Goal: Information Seeking & Learning: Learn about a topic

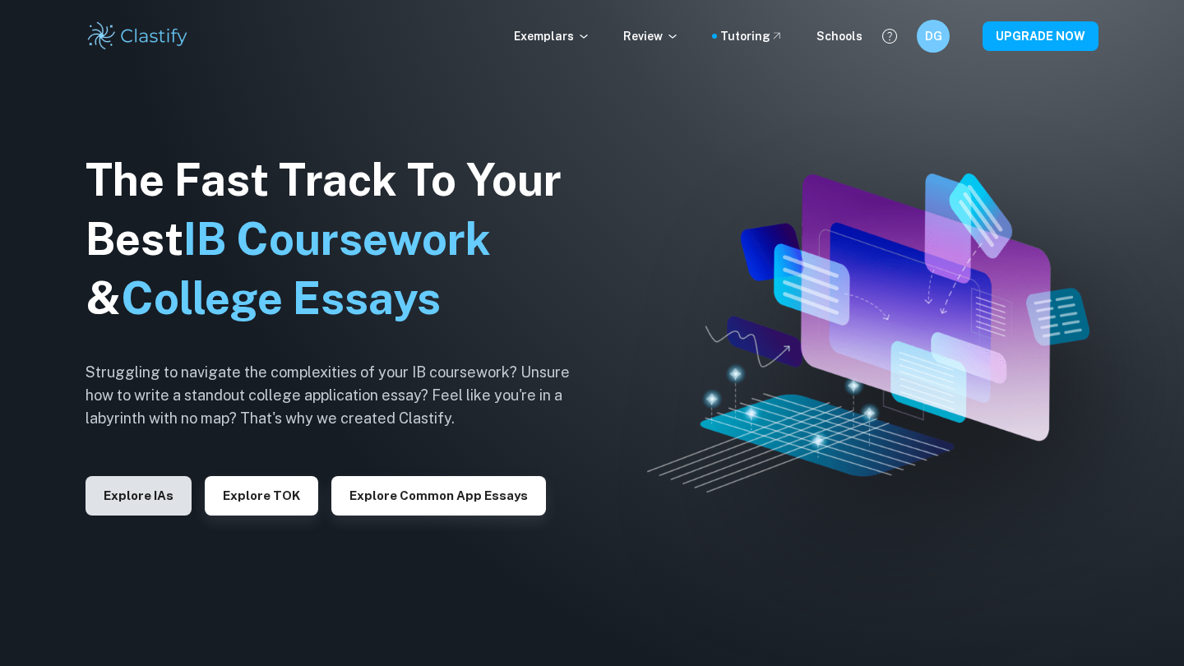
click at [130, 491] on button "Explore IAs" at bounding box center [138, 495] width 106 height 39
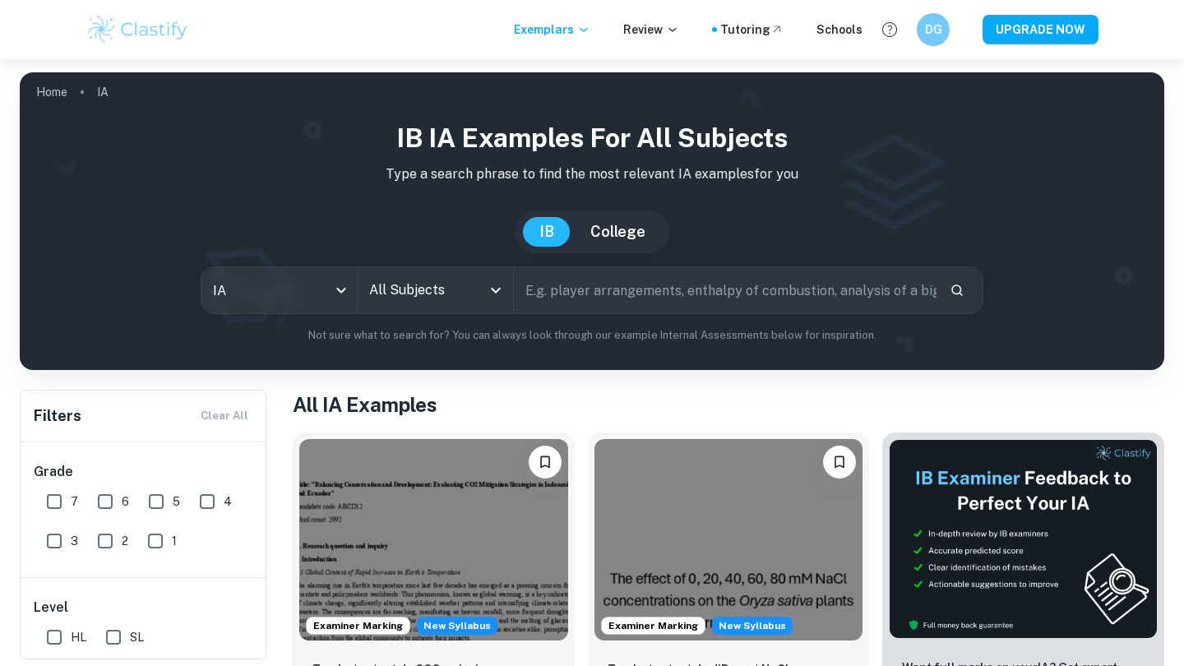
click at [93, 502] on input "6" at bounding box center [105, 501] width 33 height 33
checkbox input "true"
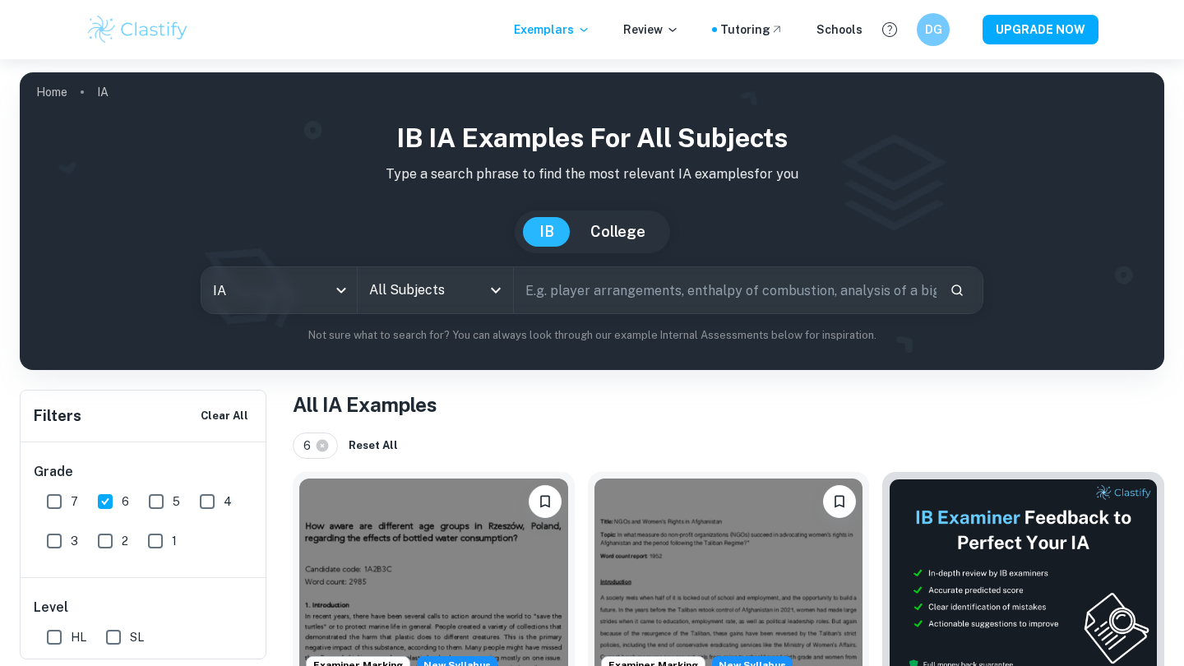
click at [55, 502] on input "7" at bounding box center [54, 501] width 33 height 33
checkbox input "true"
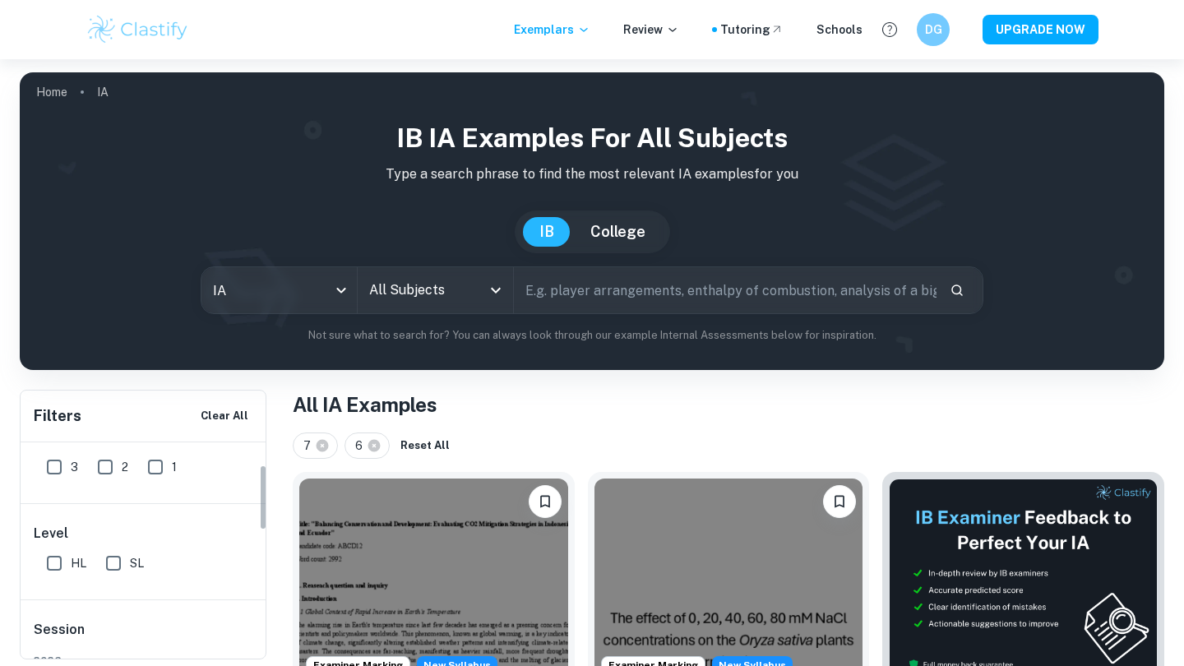
click at [113, 565] on input "SL" at bounding box center [113, 563] width 33 height 33
checkbox input "true"
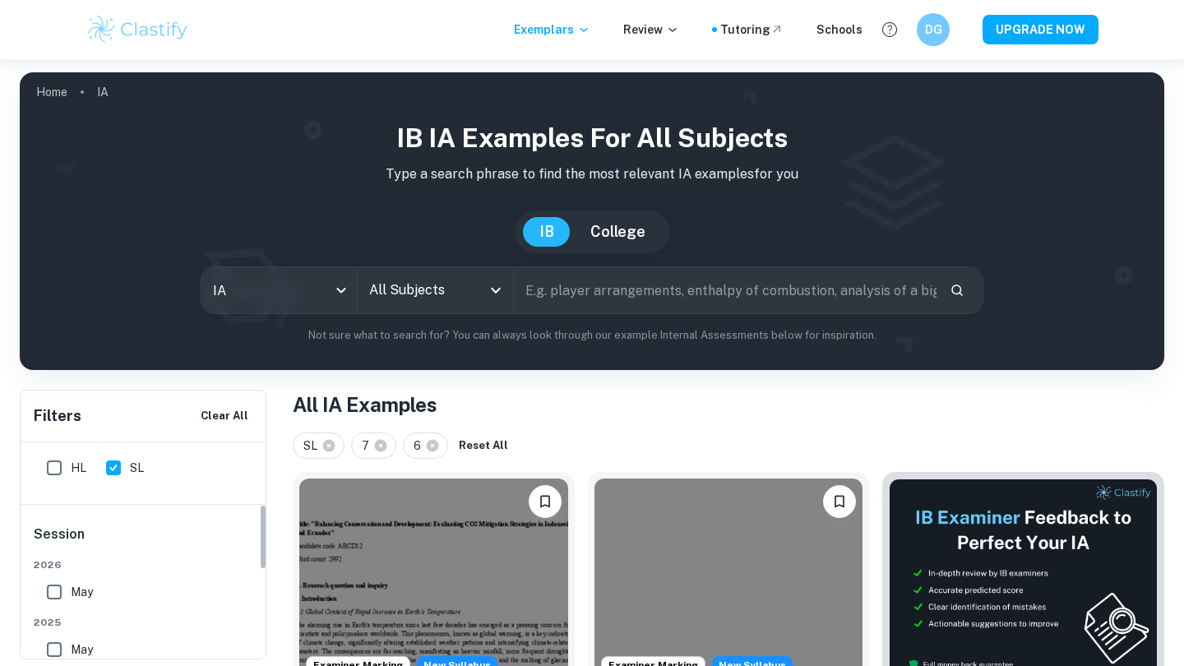
scroll to position [218, 0]
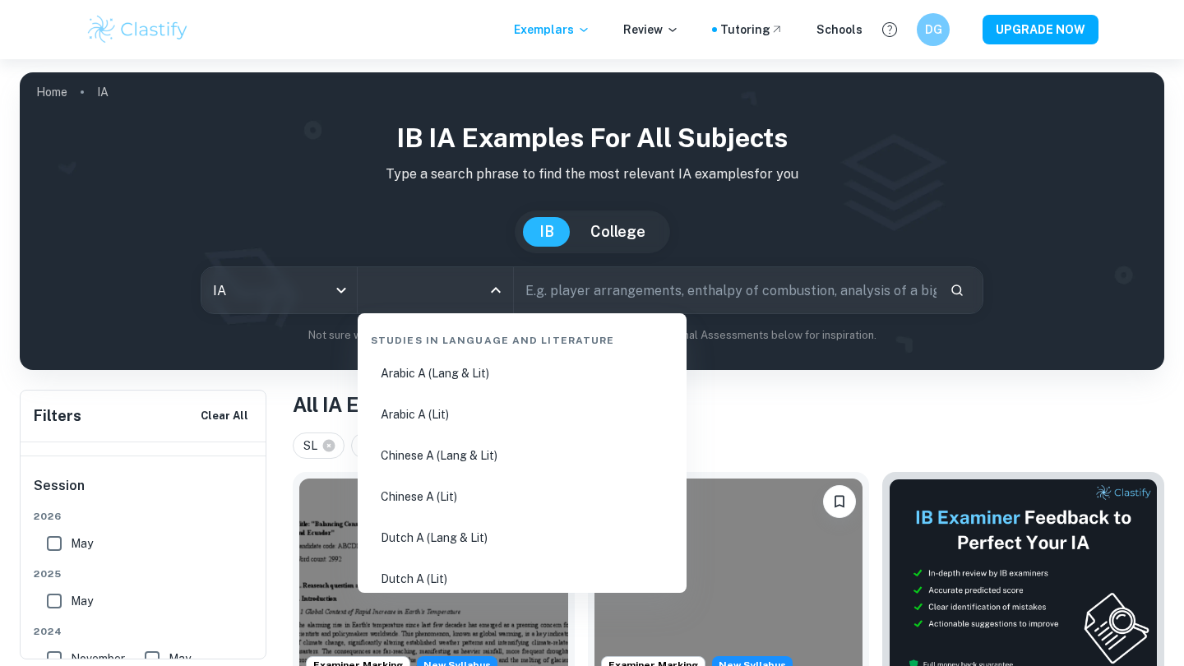
click at [433, 301] on input "All Subjects" at bounding box center [423, 290] width 116 height 31
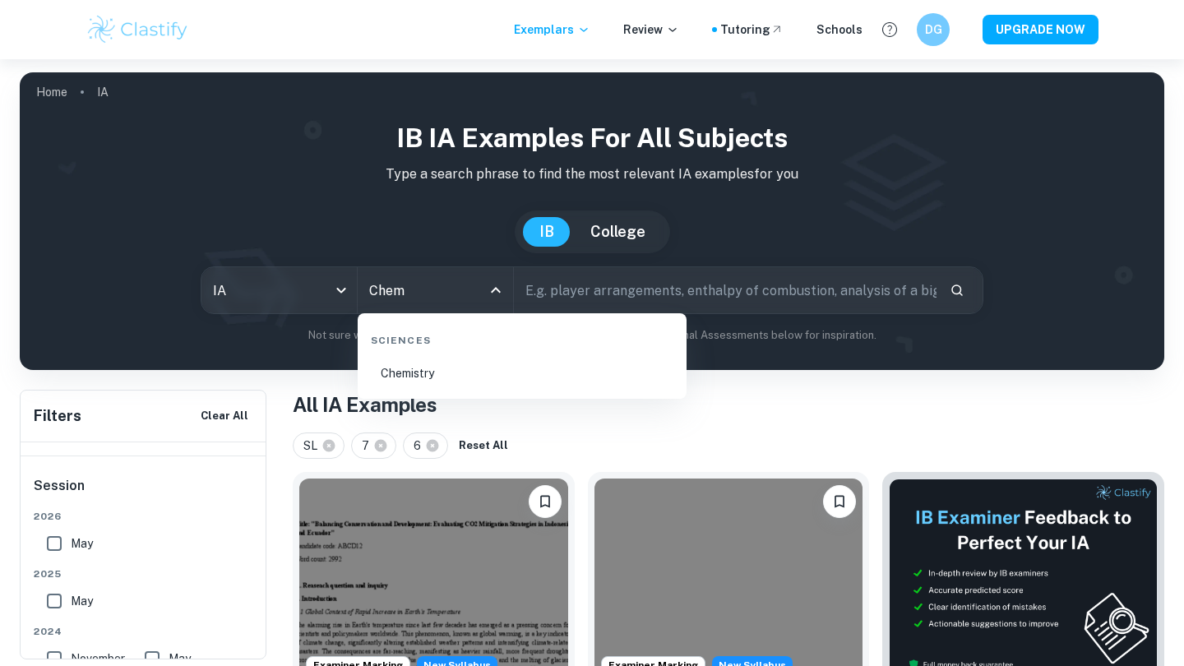
click at [441, 364] on li "Chemistry" at bounding box center [522, 373] width 316 height 38
type input "Chemistry"
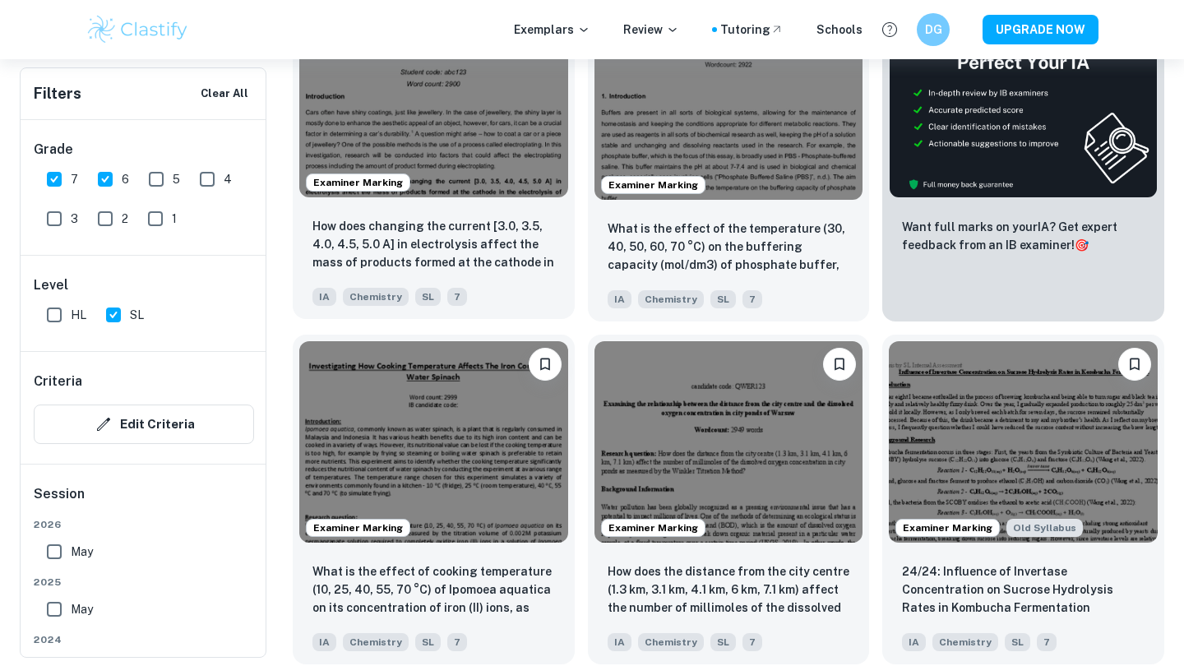
scroll to position [648, 0]
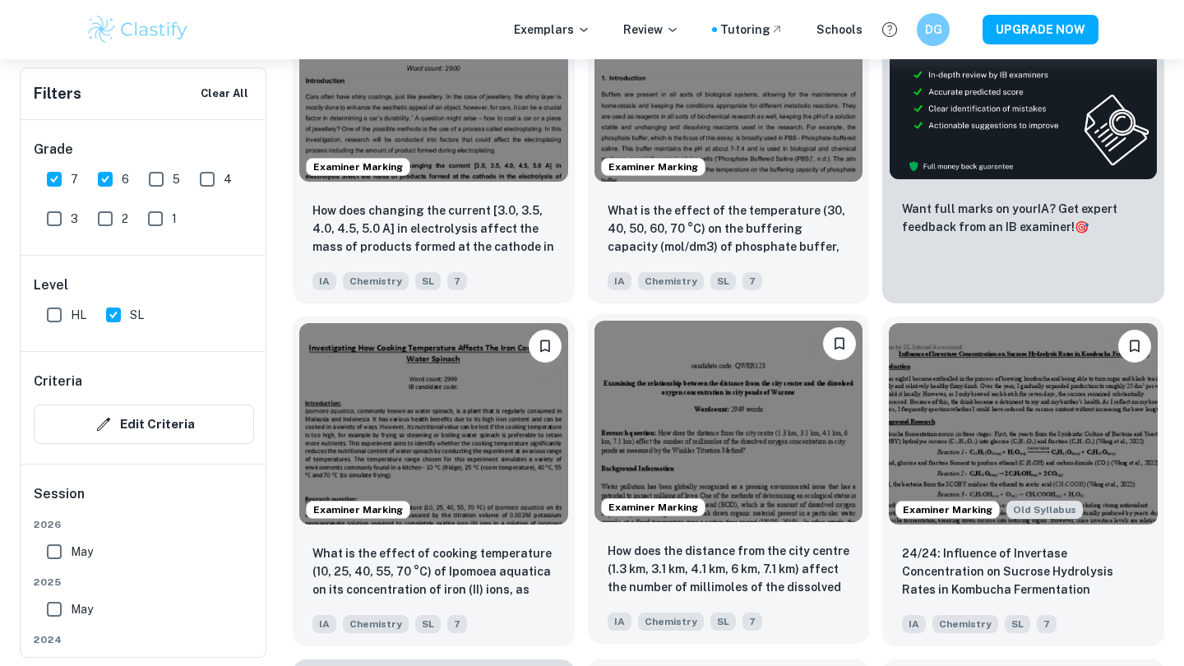
click at [667, 391] on img at bounding box center [728, 421] width 269 height 201
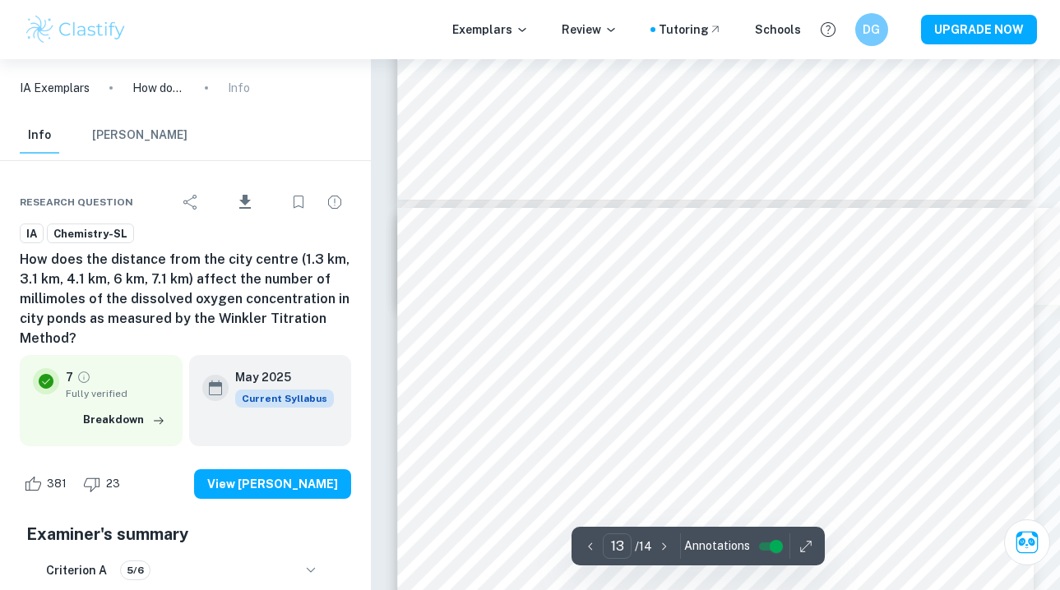
scroll to position [10990, 0]
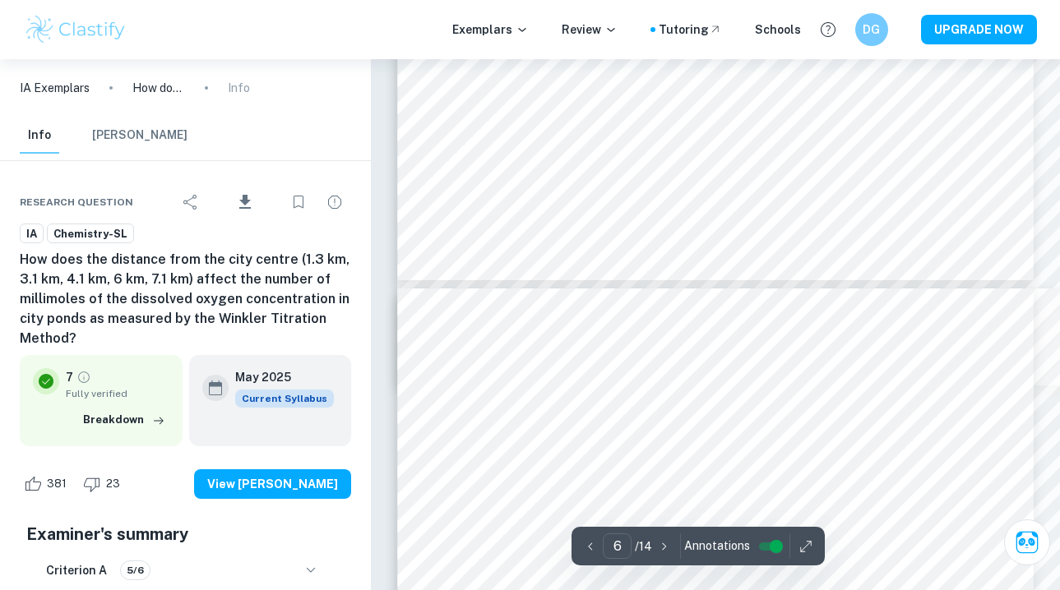
type input "5"
